Goal: Information Seeking & Learning: Find specific fact

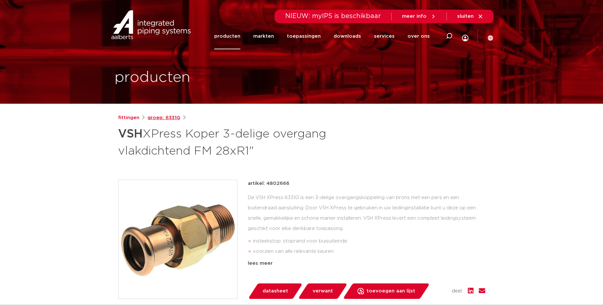
click at [170, 120] on link "groep: 6331G" at bounding box center [163, 118] width 33 height 8
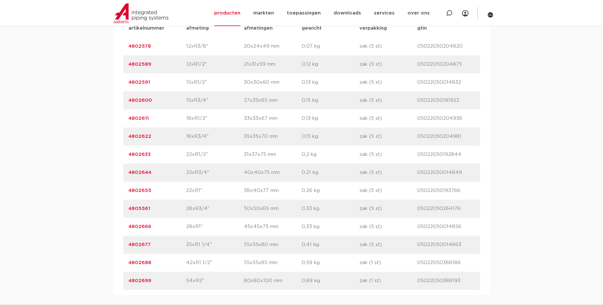
scroll to position [461, 0]
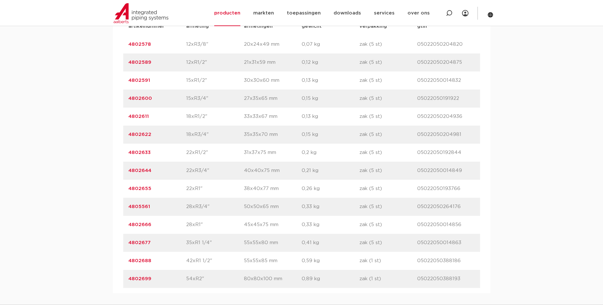
click at [143, 171] on link "4802644" at bounding box center [139, 170] width 23 height 5
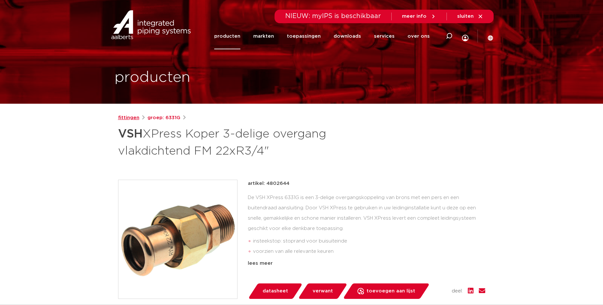
click at [119, 119] on link "fittingen" at bounding box center [128, 118] width 21 height 8
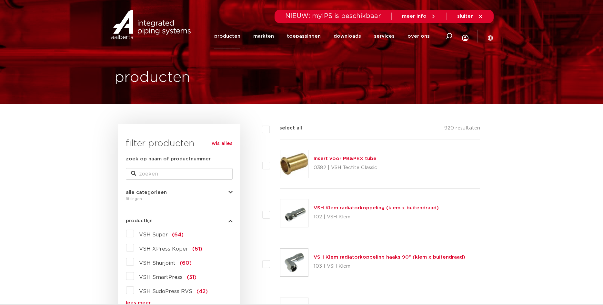
click at [134, 250] on label "VSH XPress Koper (61)" at bounding box center [168, 248] width 68 height 10
click at [0, 0] on input "VSH XPress Koper (61)" at bounding box center [0, 0] width 0 height 0
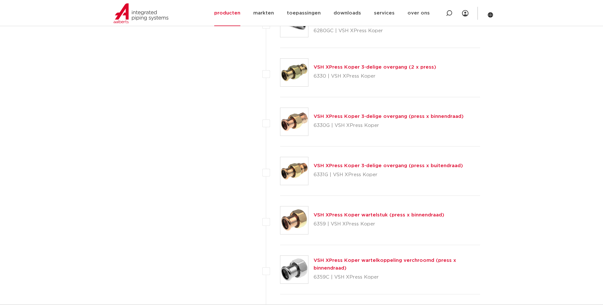
scroll to position [724, 0]
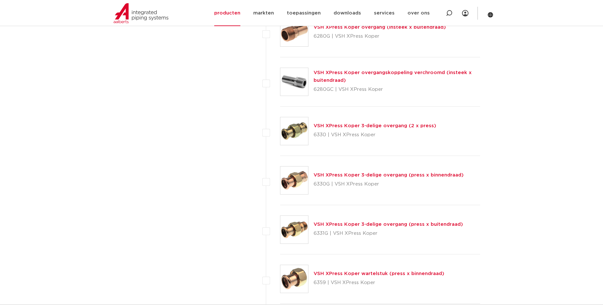
click at [364, 173] on link "VSH XPress Koper 3-delige overgang (press x binnendraad)" at bounding box center [388, 175] width 150 height 5
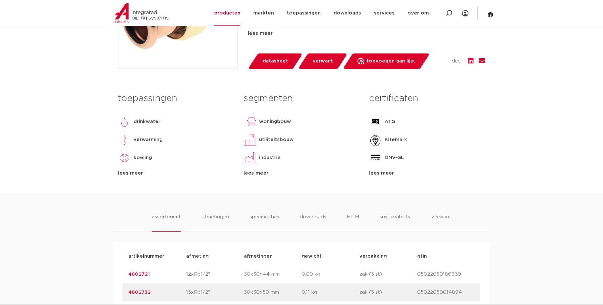
scroll to position [395, 0]
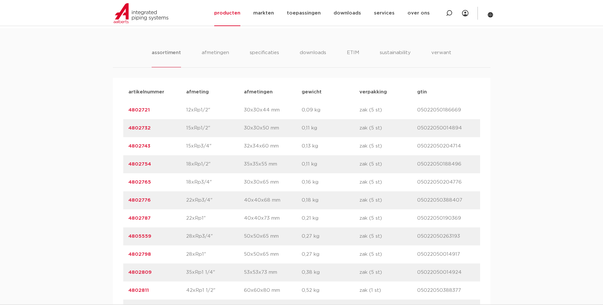
click at [135, 201] on link "4802776" at bounding box center [139, 200] width 22 height 5
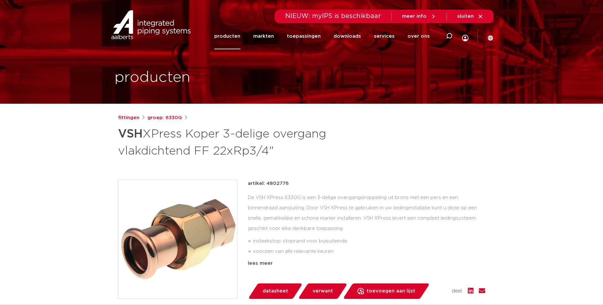
drag, startPoint x: 275, startPoint y: 155, endPoint x: 99, endPoint y: 134, distance: 177.0
copy h1 "VSH XPress Koper 3-delige overgang vlakdichtend FF 22xRp3/4""
